Goal: Transaction & Acquisition: Subscribe to service/newsletter

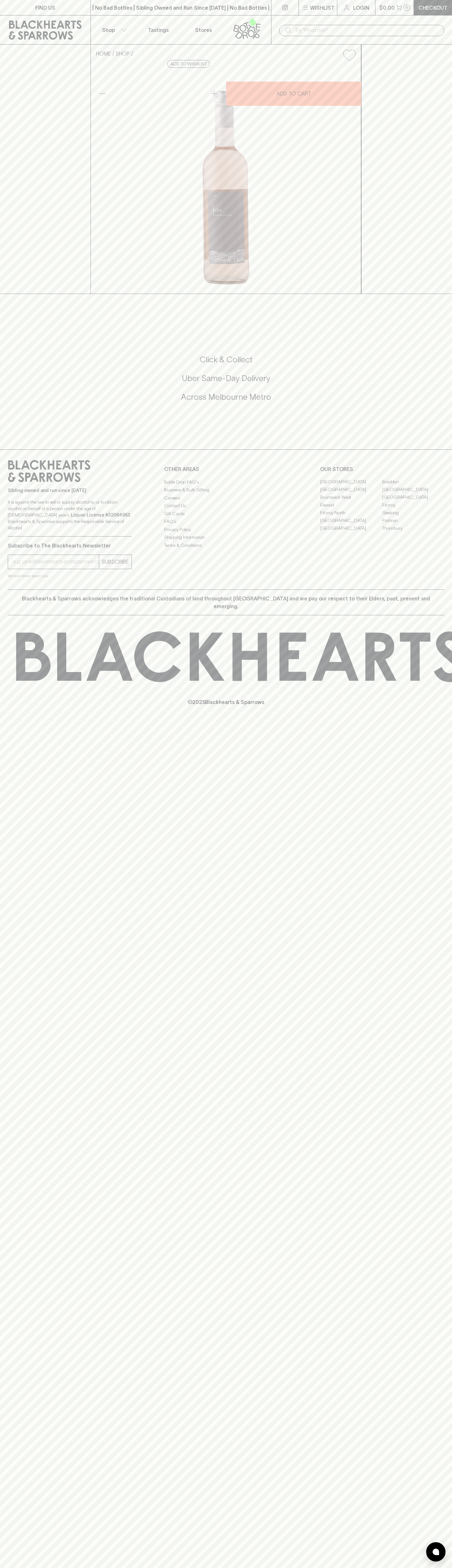
click at [270, 24] on link at bounding box center [249, 29] width 45 height 29
click at [429, 1567] on html "FIND US | No Bad Bottles | Sibling Owned and Run Since [DATE] | No Bad Bottles …" at bounding box center [226, 784] width 452 height 1568
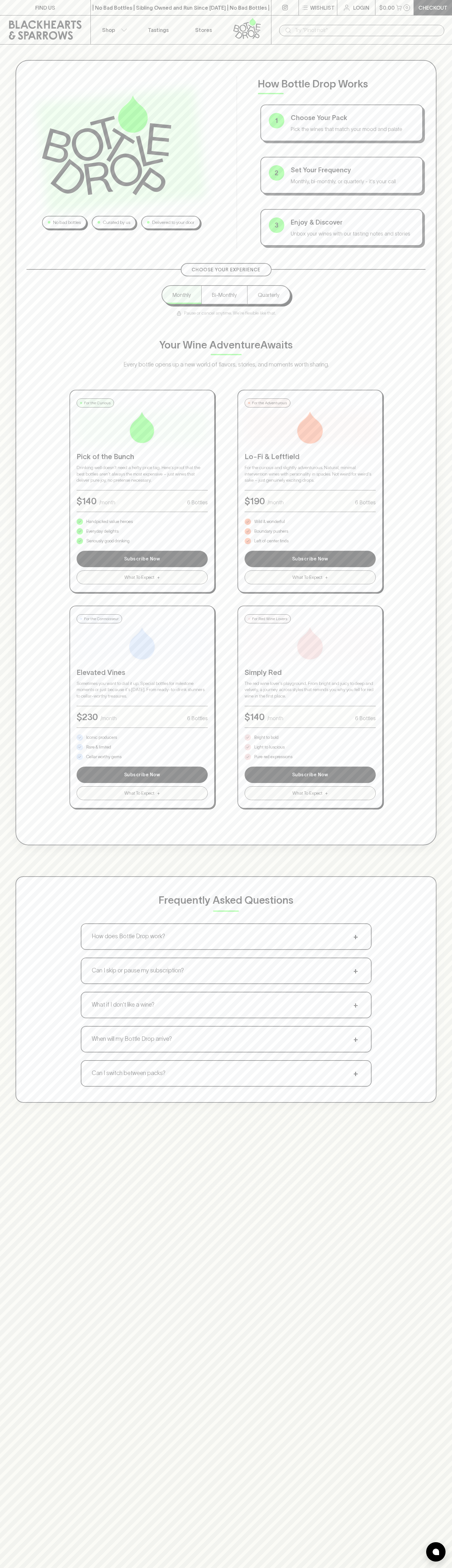
click at [280, 1567] on html "FIND US | No Bad Bottles | Sibling Owned and Run Since [DATE] | No Bad Bottles …" at bounding box center [226, 1013] width 452 height 2027
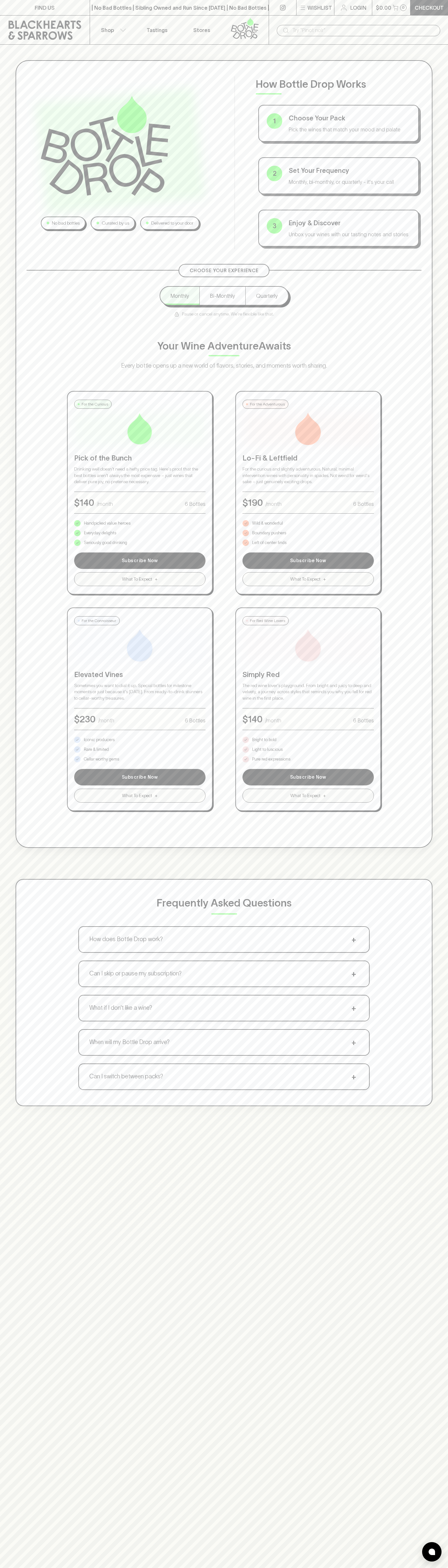
click at [31, 1498] on div "No bad bottles Curated by us Delivered to your door How Bottle Drop Works 1 Cho…" at bounding box center [224, 829] width 448 height 1568
